Goal: Information Seeking & Learning: Learn about a topic

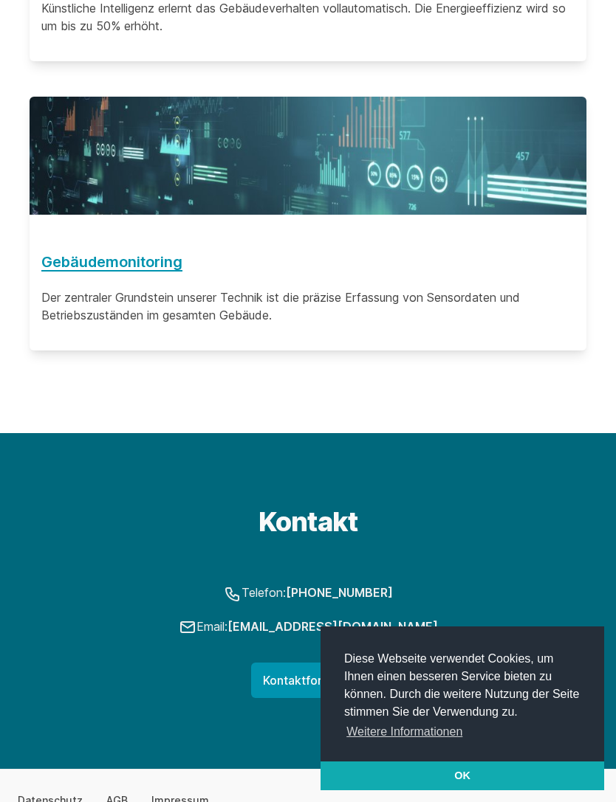
scroll to position [2315, 0]
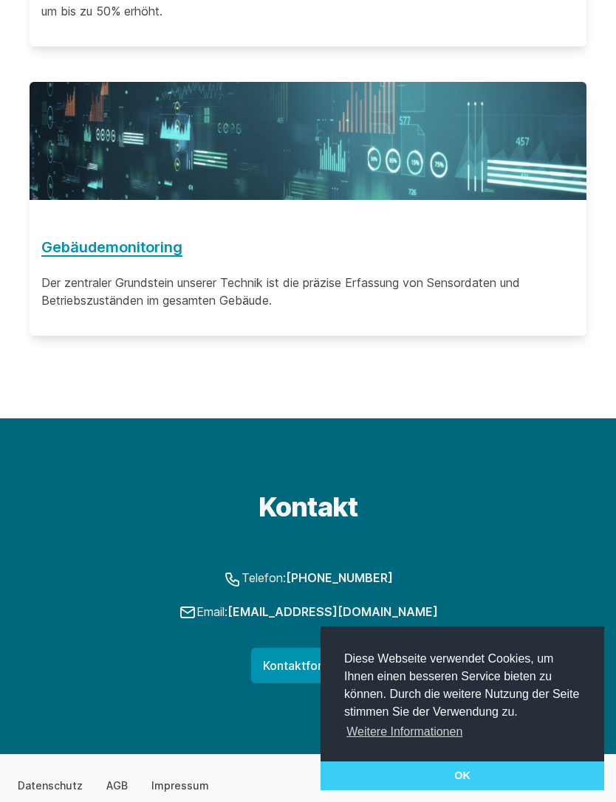
click at [478, 791] on link "OK" at bounding box center [461, 777] width 283 height 30
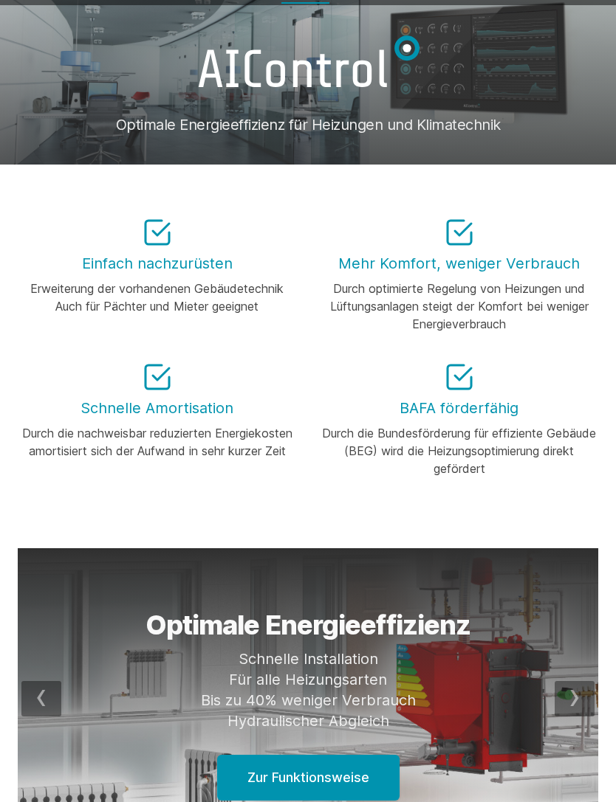
scroll to position [0, 0]
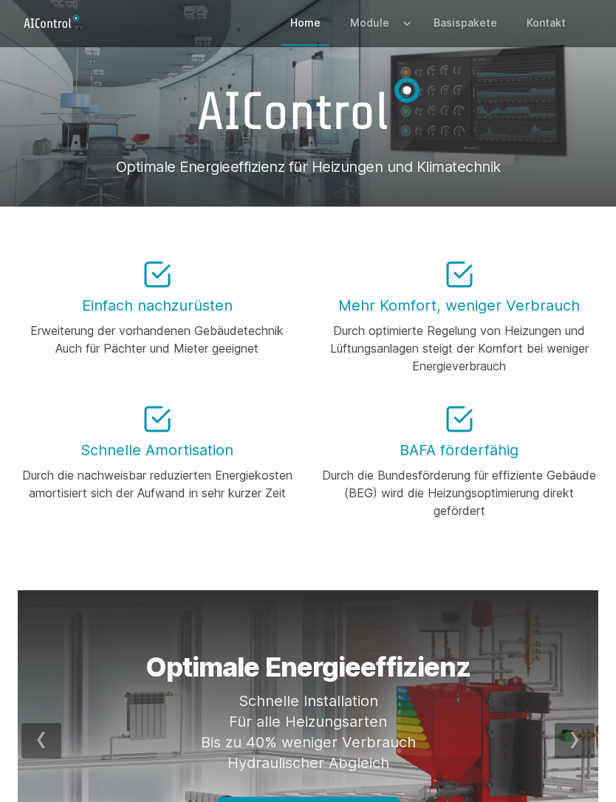
click at [484, 30] on link "Basispakete" at bounding box center [464, 22] width 81 height 43
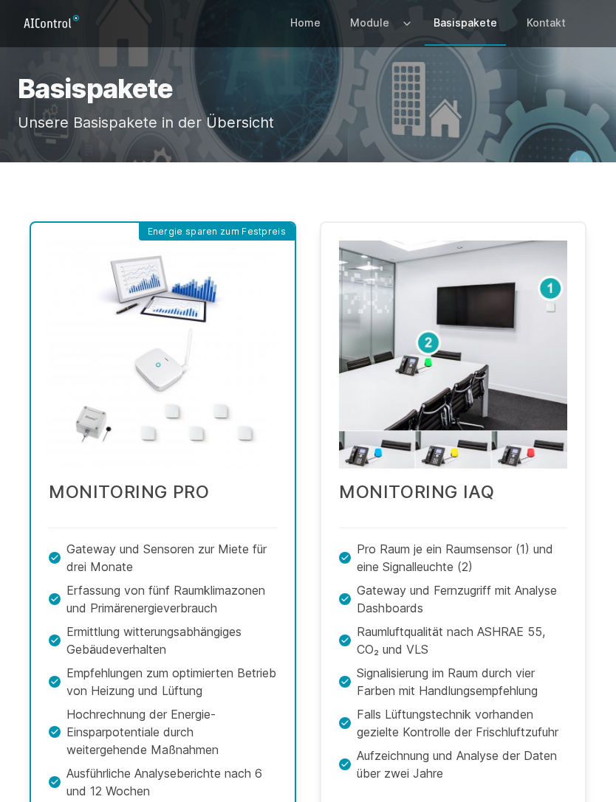
click at [320, 30] on link "Home" at bounding box center [305, 22] width 48 height 43
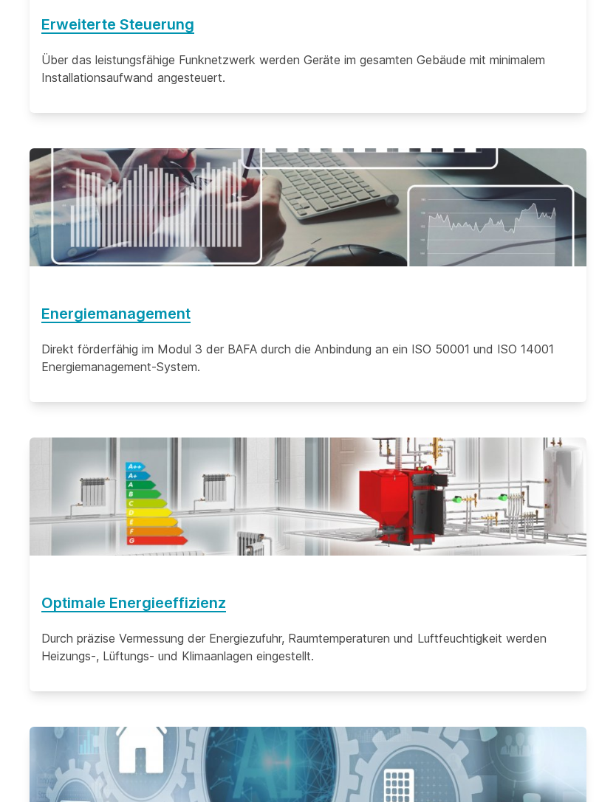
scroll to position [1382, 0]
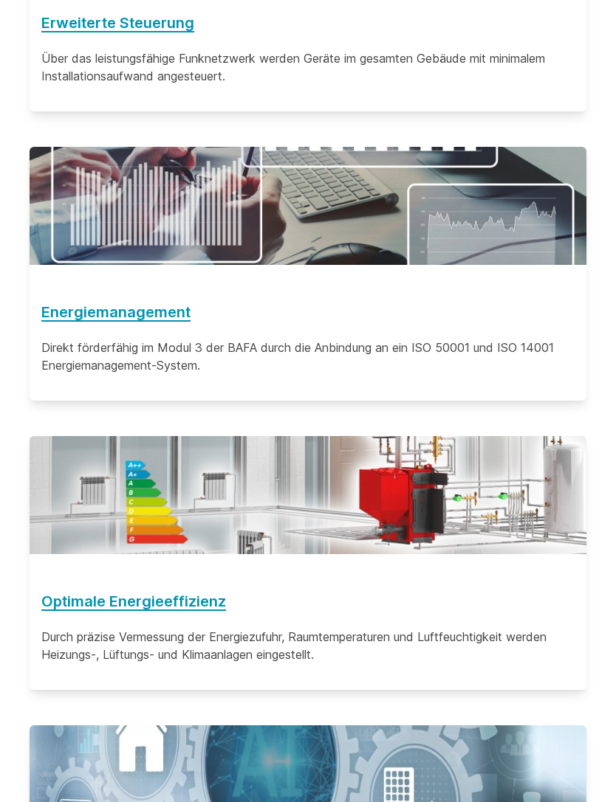
click at [166, 317] on h3 "Energiemanagement" at bounding box center [307, 313] width 533 height 24
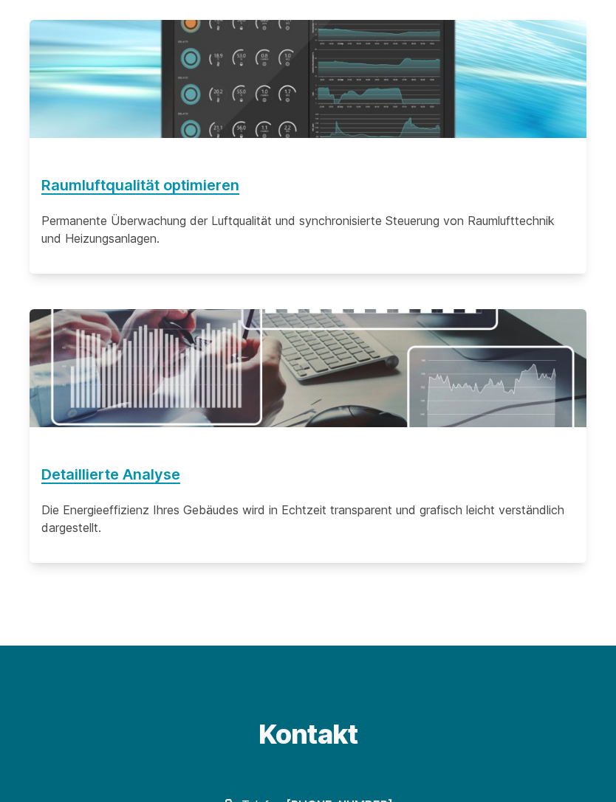
scroll to position [1869, 0]
